Goal: Find specific page/section: Find specific page/section

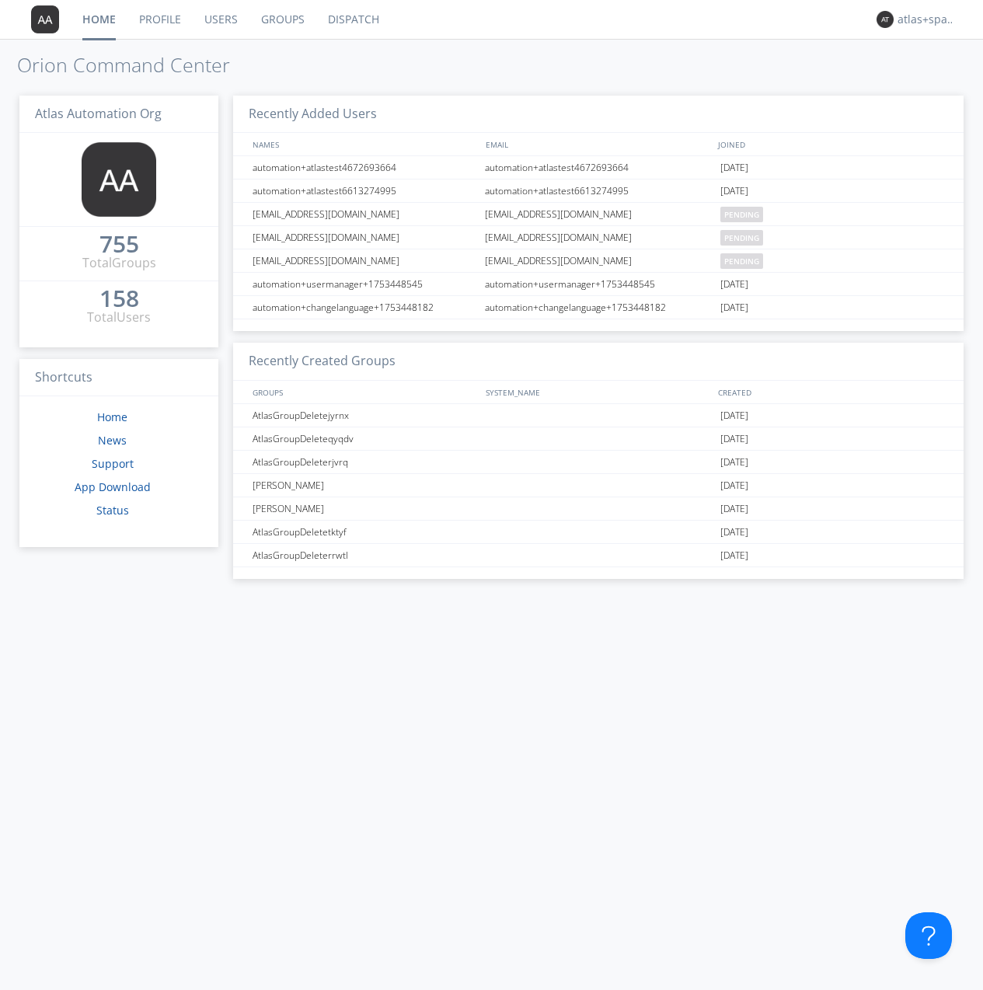
click at [352, 19] on link "Dispatch" at bounding box center [353, 19] width 75 height 39
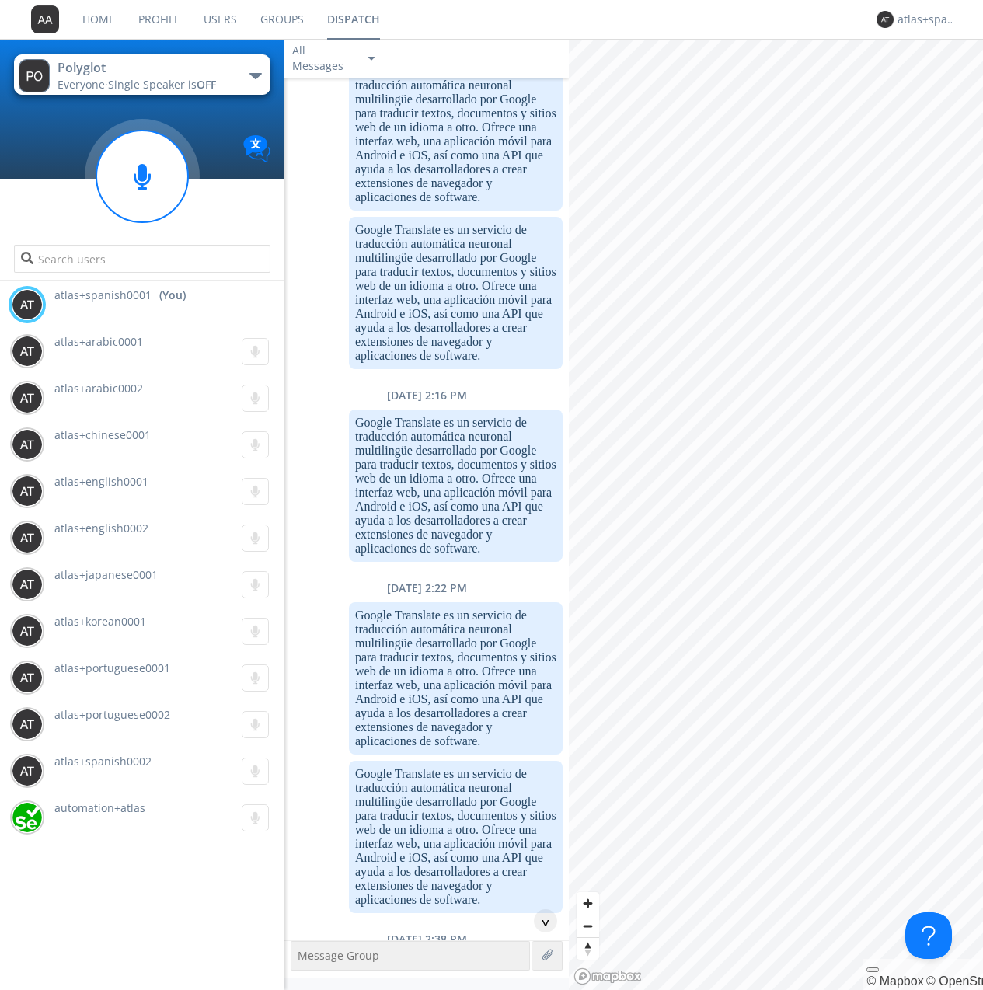
scroll to position [1084, 0]
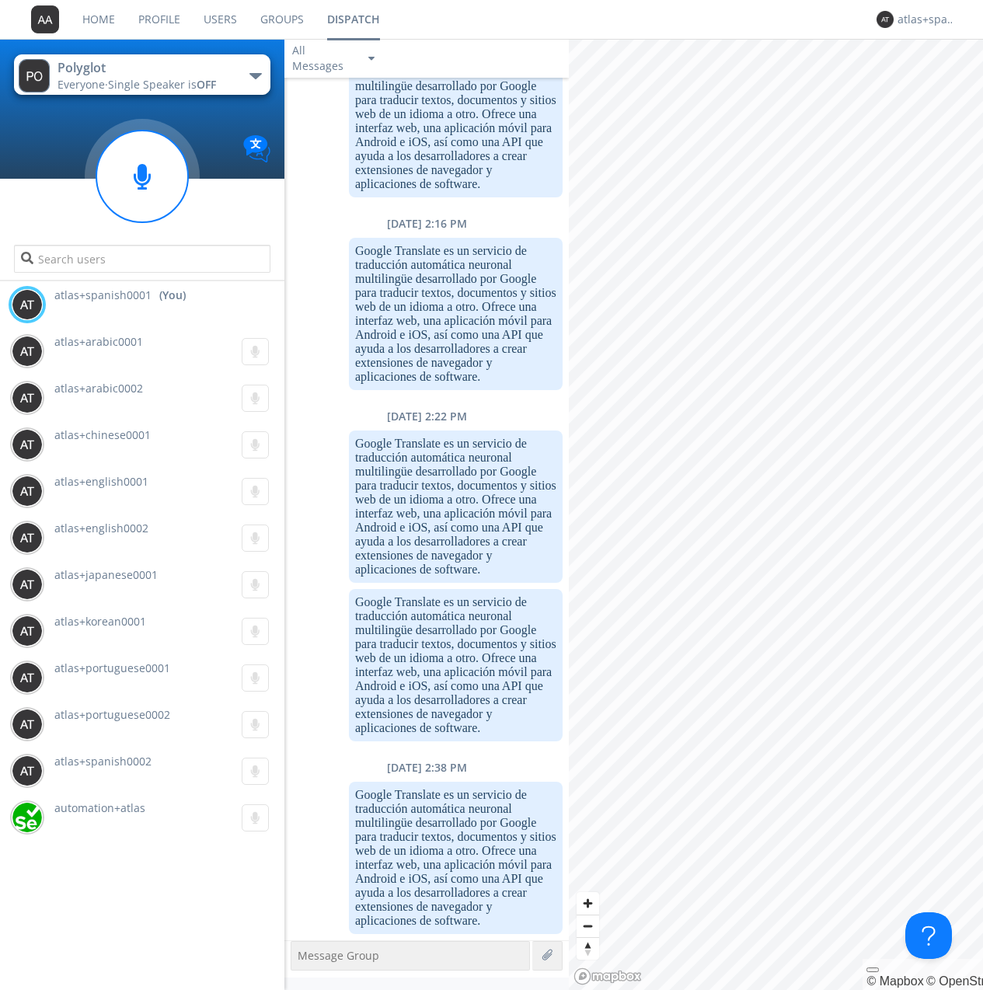
click at [233, 25] on link "Users" at bounding box center [220, 19] width 57 height 39
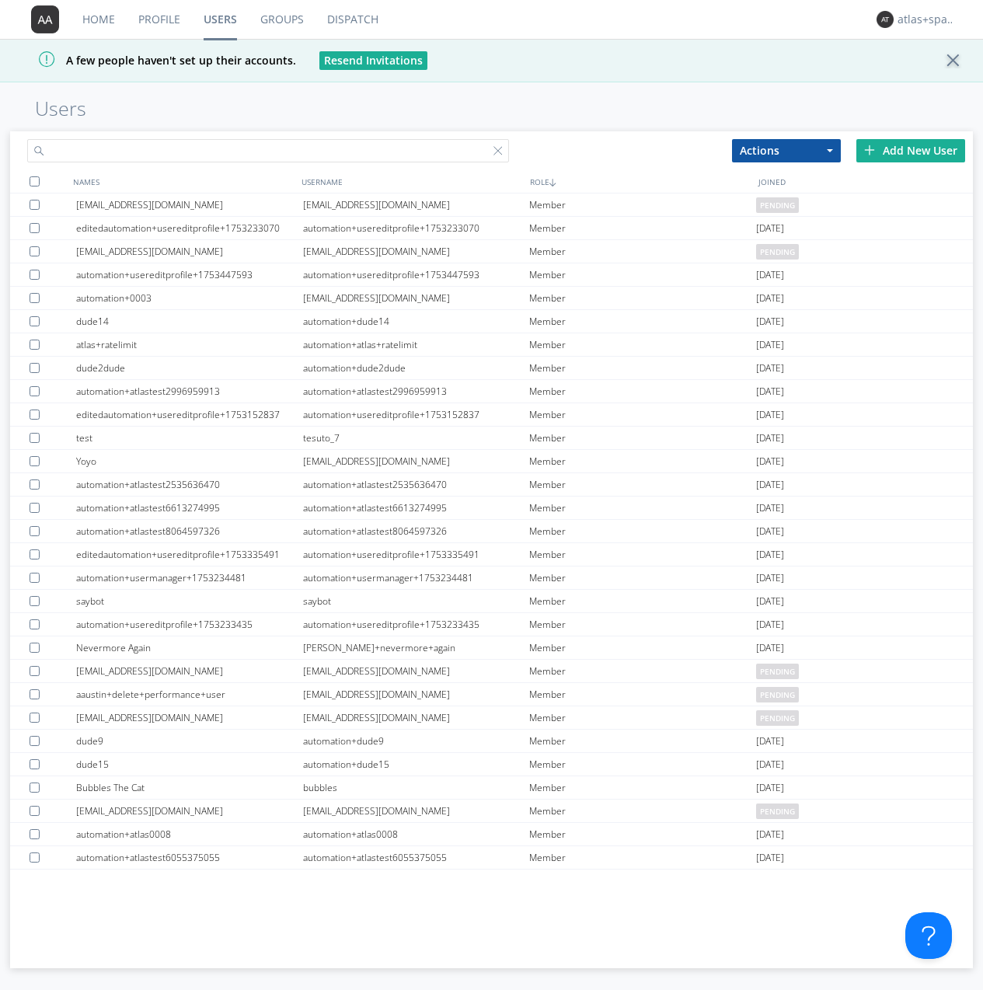
click at [267, 146] on input "text" at bounding box center [268, 150] width 482 height 23
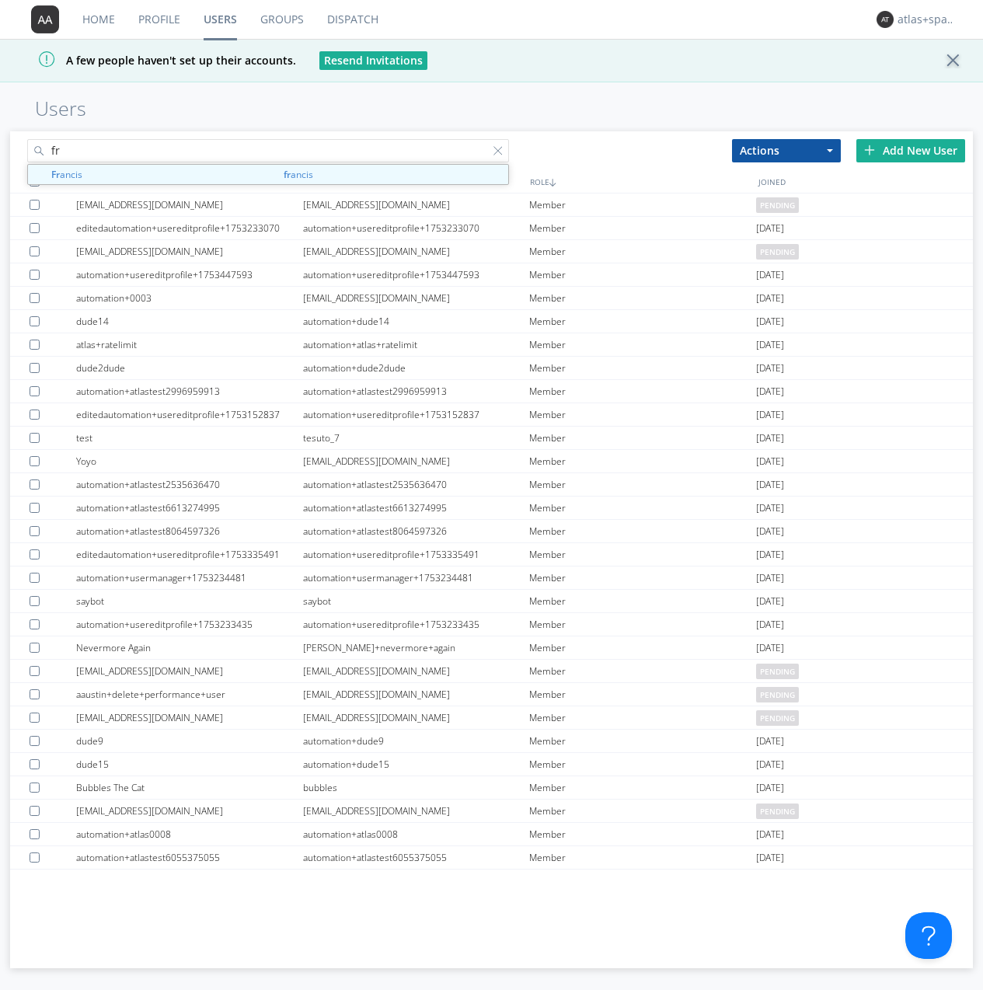
type input "f"
type input "F"
type input "french"
click at [462, 93] on div "Home Profile Users Groups Dispatch atlas+spanish0001 A few people haven't set u…" at bounding box center [491, 495] width 983 height 990
